Goal: Task Accomplishment & Management: Complete application form

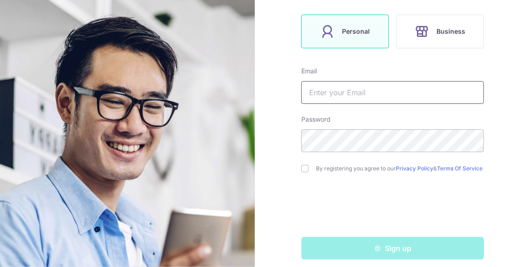
scroll to position [160, 0]
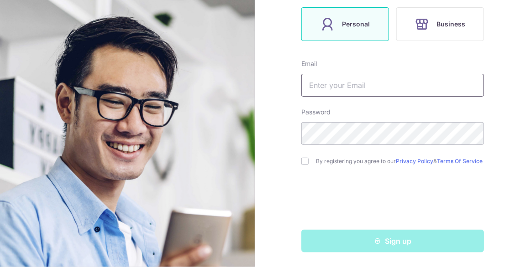
click at [375, 80] on input "text" at bounding box center [392, 85] width 183 height 23
type input "[EMAIL_ADDRESS][DOMAIN_NAME]"
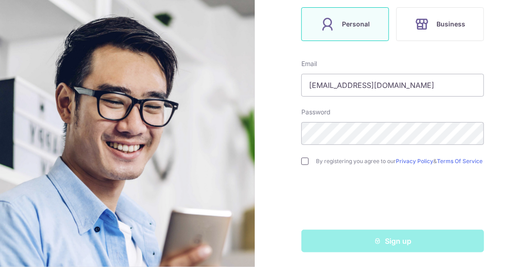
click at [304, 160] on input "checkbox" at bounding box center [304, 161] width 7 height 7
checkbox input "true"
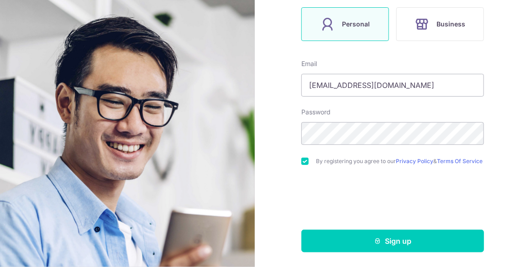
drag, startPoint x: 400, startPoint y: 142, endPoint x: 253, endPoint y: 196, distance: 157.0
click at [253, 196] on img at bounding box center [127, 233] width 329 height 467
click at [264, 128] on div "Welcome, let’s get started! Already have an account? Log in Personal Business E…" at bounding box center [393, 133] width 277 height 267
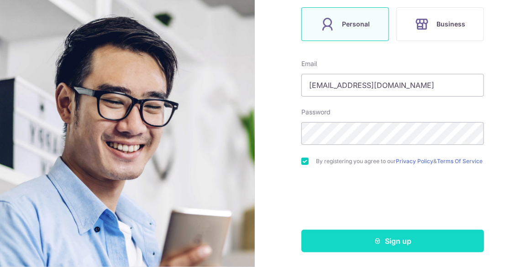
click at [422, 244] on button "Sign up" at bounding box center [392, 241] width 183 height 23
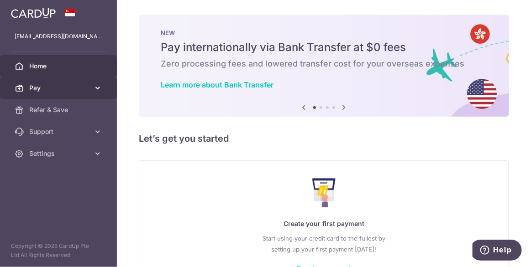
click at [81, 86] on span "Pay" at bounding box center [59, 88] width 60 height 9
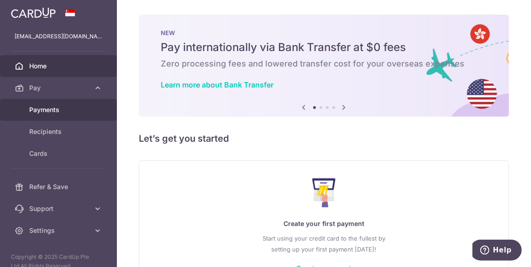
click at [75, 107] on span "Payments" at bounding box center [59, 109] width 60 height 9
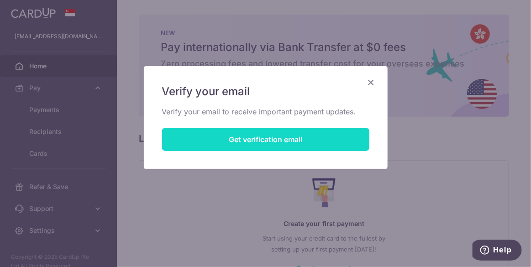
click at [290, 142] on button "Get verification email" at bounding box center [265, 139] width 207 height 23
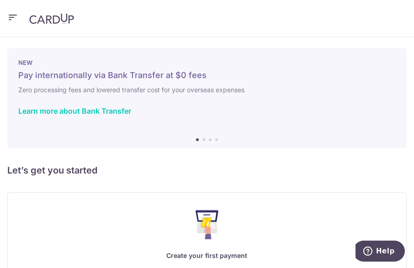
scroll to position [96, 0]
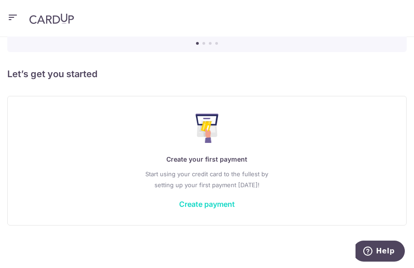
click at [206, 202] on link "Create payment" at bounding box center [207, 203] width 56 height 9
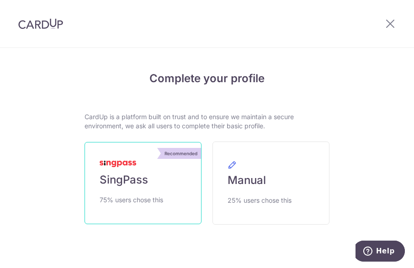
click at [140, 183] on span "SingPass" at bounding box center [123, 180] width 48 height 15
